Goal: Task Accomplishment & Management: Use online tool/utility

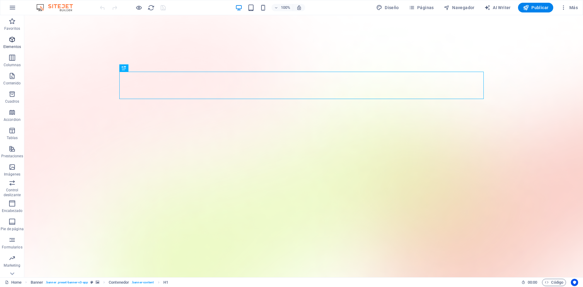
click at [7, 39] on span "Elementos" at bounding box center [12, 43] width 24 height 15
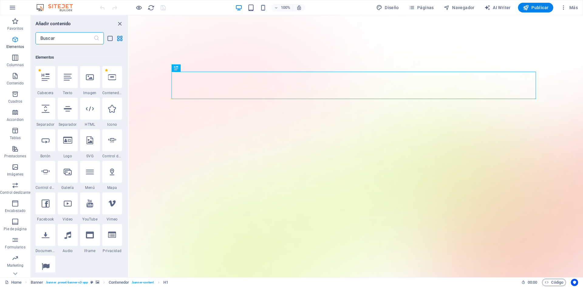
scroll to position [115, 0]
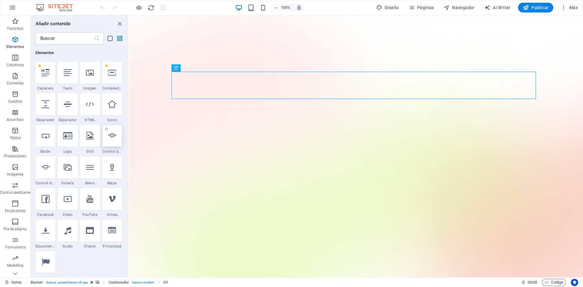
click at [115, 139] on icon at bounding box center [112, 136] width 8 height 8
select select "ms"
select select "s"
select select "progressive"
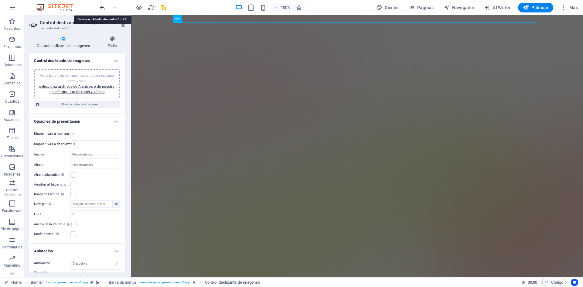
click at [102, 9] on icon "undo" at bounding box center [102, 7] width 7 height 7
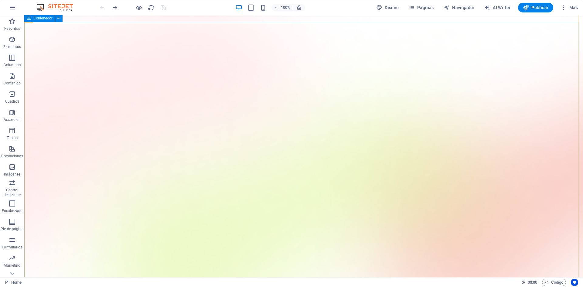
scroll to position [0, 0]
click at [415, 9] on icon "button" at bounding box center [412, 8] width 6 height 6
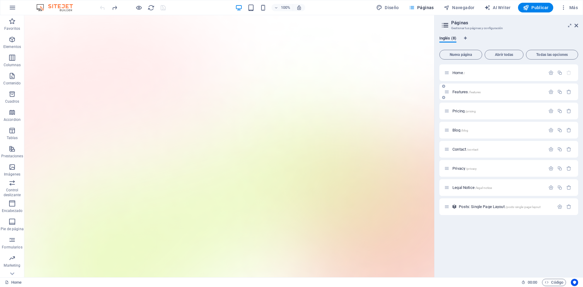
click at [453, 89] on div "Features /features" at bounding box center [494, 91] width 101 height 7
click at [497, 10] on span "AI Writer" at bounding box center [497, 8] width 26 height 6
select select "English"
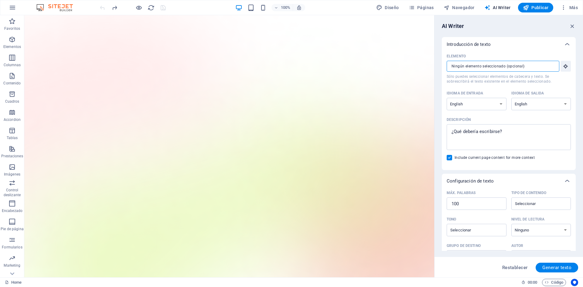
click at [508, 68] on input "Elemento ​ Sólo puedes seleccionar elementos de cabecera y texto. Se sobrescrib…" at bounding box center [501, 66] width 108 height 11
click at [493, 103] on select "Albanian Arabic Armenian Awadhi Azerbaijani Bashkir Basque Belarusian Bengali B…" at bounding box center [477, 104] width 60 height 12
click at [151, 11] on icon "reload" at bounding box center [151, 7] width 7 height 7
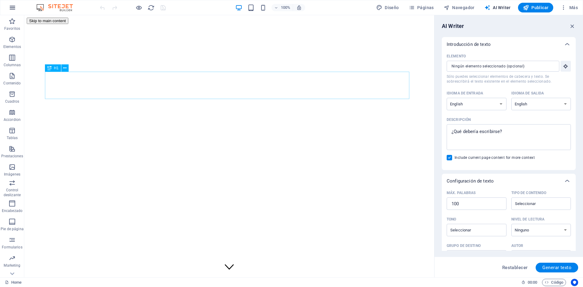
click at [11, 3] on button "button" at bounding box center [12, 7] width 15 height 15
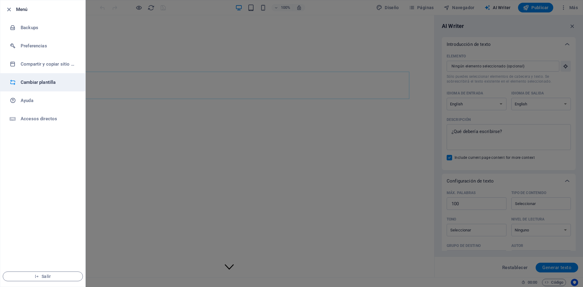
click at [34, 79] on h6 "Cambiar plantilla" at bounding box center [49, 82] width 56 height 7
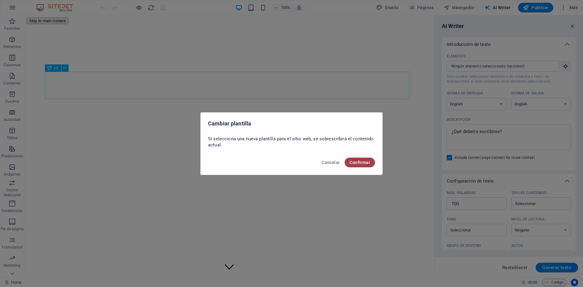
click at [354, 164] on span "Confirmar" at bounding box center [360, 162] width 21 height 5
